Goal: Feedback & Contribution: Contribute content

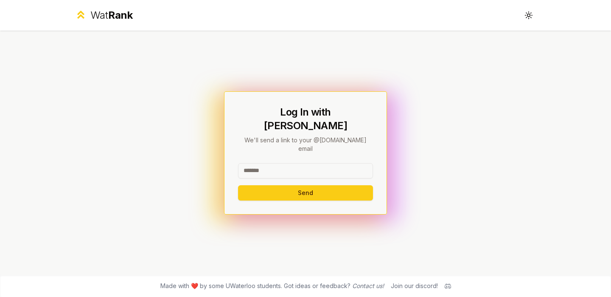
click at [294, 165] on input at bounding box center [305, 170] width 135 height 15
type input "********"
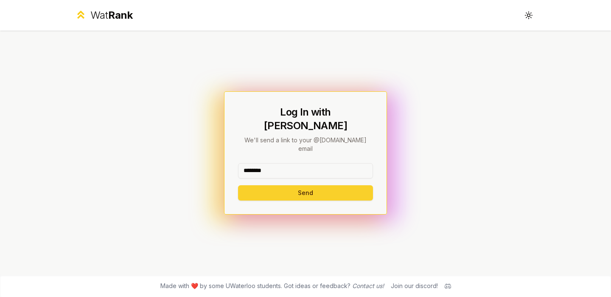
click at [293, 186] on button "Send" at bounding box center [305, 192] width 135 height 15
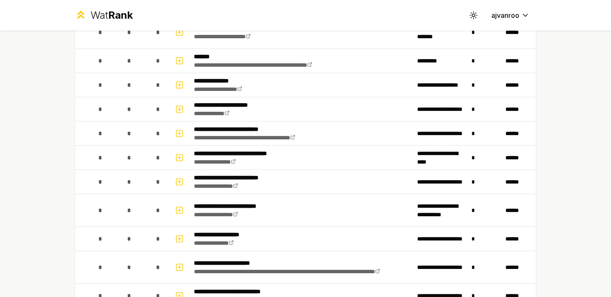
scroll to position [85, 0]
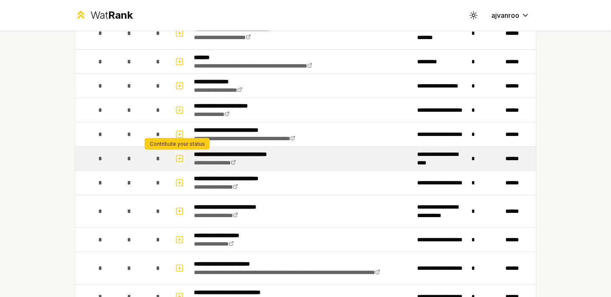
click at [178, 159] on icon "button" at bounding box center [179, 158] width 8 height 10
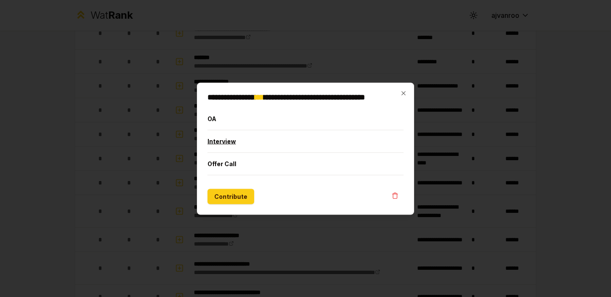
click at [229, 138] on button "Interview" at bounding box center [306, 141] width 196 height 22
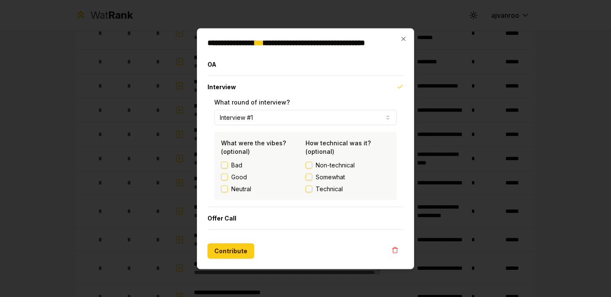
click at [241, 176] on label "Good" at bounding box center [239, 176] width 16 height 8
click at [228, 176] on button "Good" at bounding box center [224, 176] width 7 height 7
click at [326, 174] on span "Somewhat" at bounding box center [330, 176] width 29 height 8
click at [312, 174] on button "Somewhat" at bounding box center [309, 176] width 7 height 7
click at [248, 252] on button "Contribute" at bounding box center [231, 250] width 47 height 15
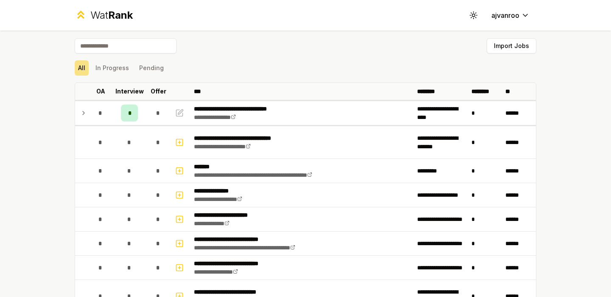
scroll to position [0, 0]
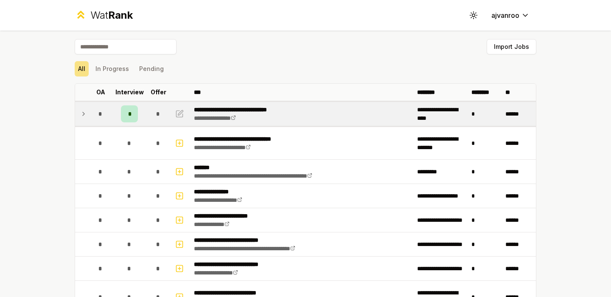
click at [132, 114] on div "*" at bounding box center [129, 113] width 17 height 17
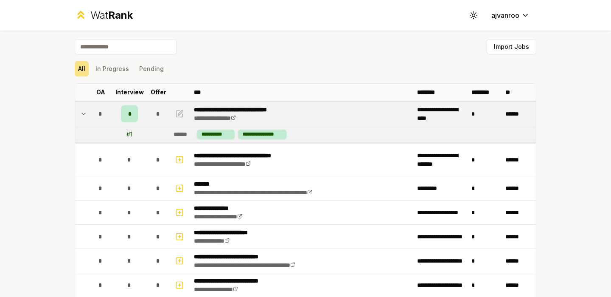
click at [126, 135] on div "# 1" at bounding box center [129, 134] width 6 height 8
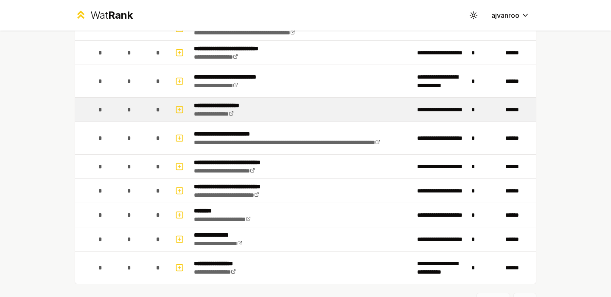
scroll to position [255, 0]
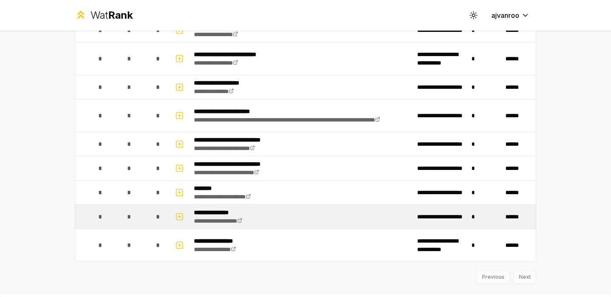
click at [234, 211] on p "**********" at bounding box center [223, 212] width 59 height 8
click at [236, 221] on link "**********" at bounding box center [218, 221] width 48 height 6
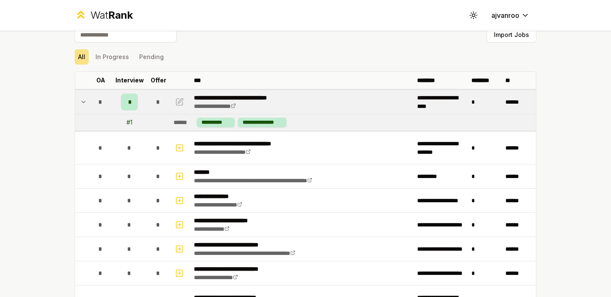
scroll to position [0, 0]
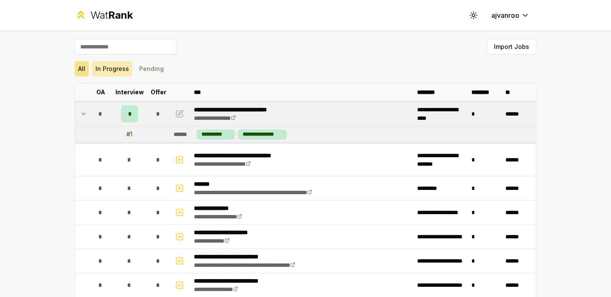
click at [114, 71] on button "In Progress" at bounding box center [112, 68] width 40 height 15
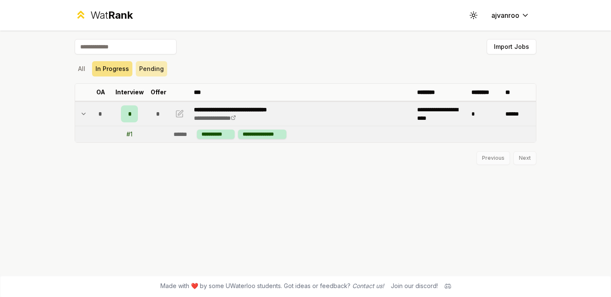
click at [143, 71] on button "Pending" at bounding box center [151, 68] width 31 height 15
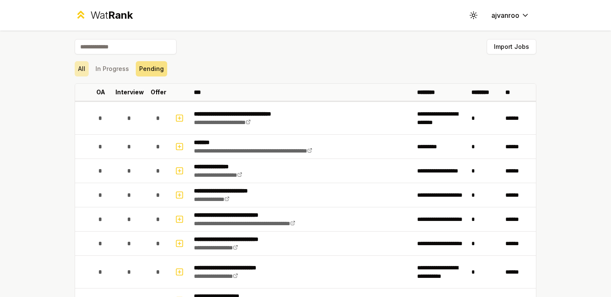
click at [82, 70] on button "All" at bounding box center [82, 68] width 14 height 15
